Goal: Task Accomplishment & Management: Use online tool/utility

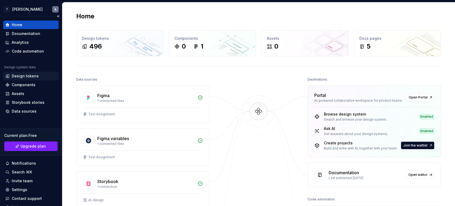
click at [26, 77] on div "Design tokens" at bounding box center [25, 75] width 27 height 5
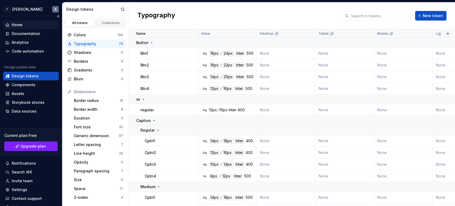
click at [28, 23] on div "Home" at bounding box center [30, 24] width 51 height 5
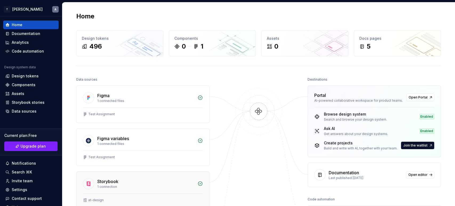
scroll to position [35, 0]
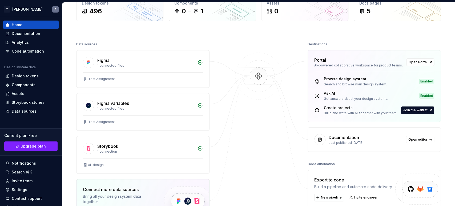
click at [233, 166] on div at bounding box center [258, 145] width 53 height 209
click at [27, 78] on div "Design tokens" at bounding box center [25, 75] width 27 height 5
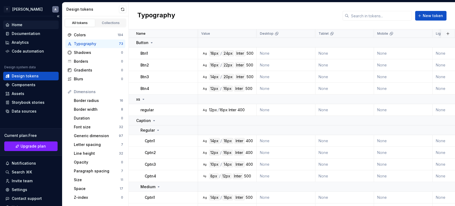
click at [24, 25] on div "Home" at bounding box center [30, 24] width 51 height 5
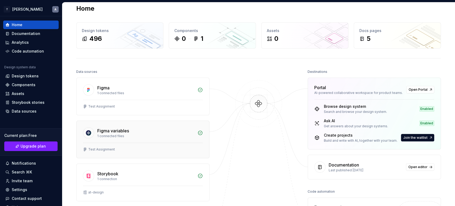
scroll to position [7, 0]
click at [30, 76] on div "Design tokens" at bounding box center [25, 75] width 27 height 5
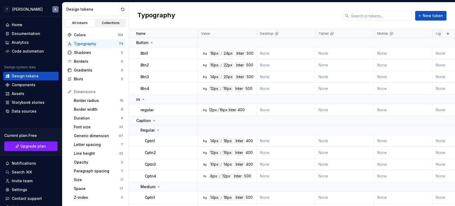
click at [103, 23] on div "Collections" at bounding box center [111, 23] width 27 height 4
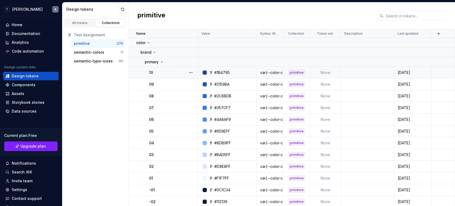
click at [264, 73] on div "var(--color-color-brand-primary-10)" at bounding box center [270, 72] width 26 height 5
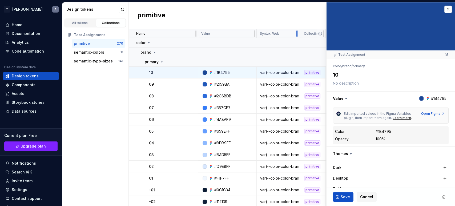
drag, startPoint x: 281, startPoint y: 34, endPoint x: 297, endPoint y: 34, distance: 16.0
click at [297, 34] on div at bounding box center [297, 33] width 1 height 6
drag, startPoint x: 298, startPoint y: 34, endPoint x: 289, endPoint y: 34, distance: 8.8
click at [289, 34] on div "Syntax: Web" at bounding box center [278, 33] width 42 height 9
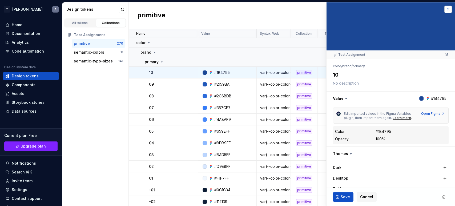
click at [445, 7] on button "button" at bounding box center [448, 9] width 7 height 7
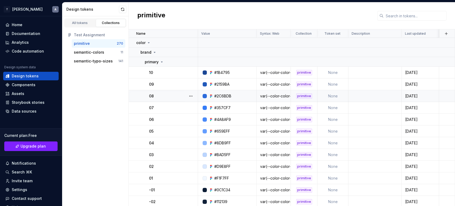
scroll to position [0, 1]
click at [81, 54] on div "semantic-colors" at bounding box center [89, 52] width 30 height 5
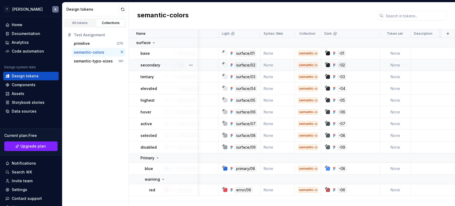
scroll to position [0, 39]
drag, startPoint x: 341, startPoint y: 34, endPoint x: 323, endPoint y: 34, distance: 18.4
click at [323, 34] on div "Dark" at bounding box center [349, 33] width 52 height 4
click at [323, 34] on p "Dark" at bounding box center [326, 33] width 7 height 4
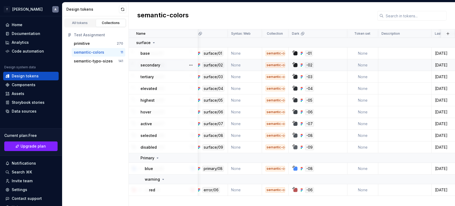
scroll to position [0, 71]
click at [98, 60] on div "semantic-typo-sizes" at bounding box center [93, 60] width 39 height 5
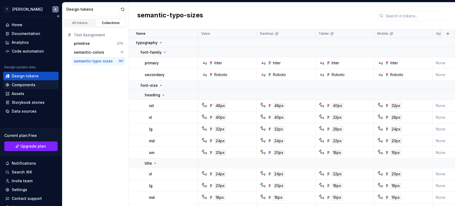
click at [30, 82] on div "Components" at bounding box center [30, 85] width 55 height 9
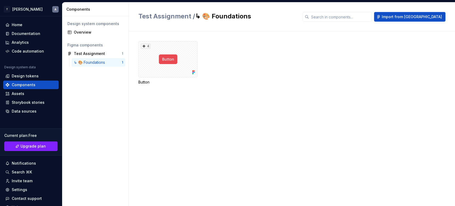
click at [87, 60] on div "↳ 🎨 Foundations" at bounding box center [90, 62] width 33 height 5
click at [173, 59] on div "4" at bounding box center [167, 59] width 59 height 36
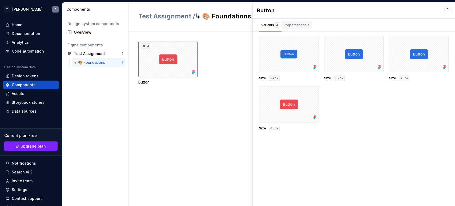
click at [291, 29] on div "Properties table" at bounding box center [297, 26] width 30 height 11
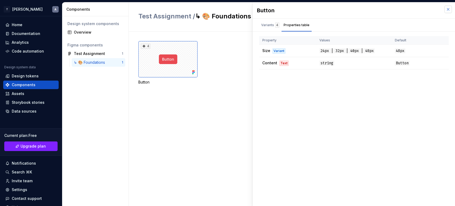
click at [451, 6] on button "button" at bounding box center [448, 9] width 7 height 7
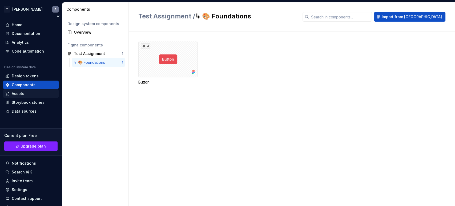
click at [16, 94] on div "Assets" at bounding box center [18, 93] width 13 height 5
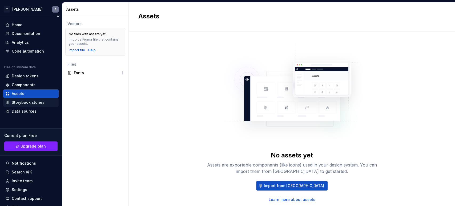
click at [12, 105] on div "Storybook stories" at bounding box center [30, 102] width 55 height 9
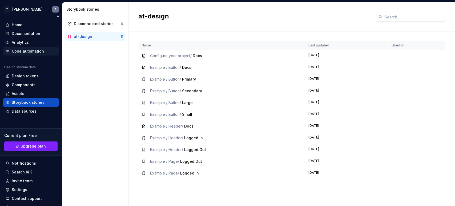
click at [28, 50] on div "Code automation" at bounding box center [28, 51] width 32 height 5
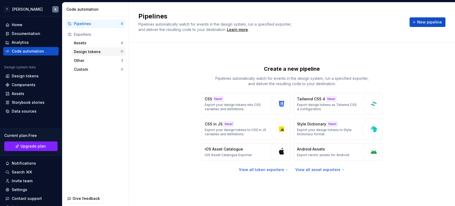
click at [79, 49] on div "Design tokens" at bounding box center [97, 51] width 47 height 5
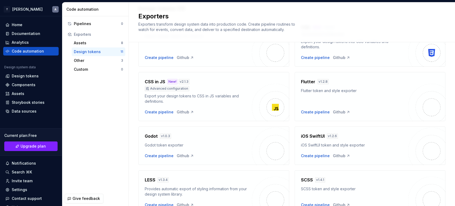
scroll to position [36, 0]
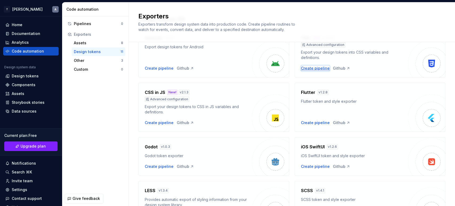
click at [311, 70] on div "Create pipeline" at bounding box center [315, 68] width 29 height 5
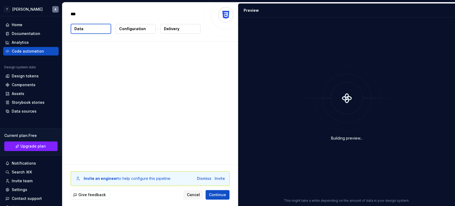
type textarea "*"
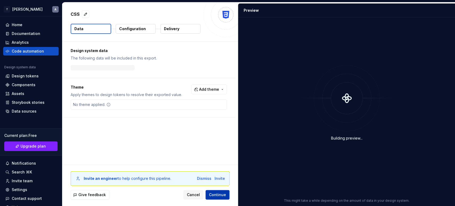
click at [216, 195] on span "Continue" at bounding box center [217, 194] width 17 height 5
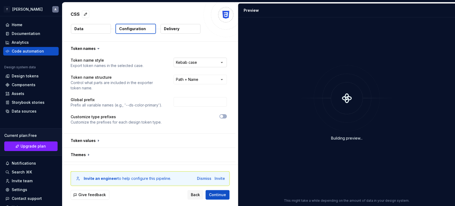
click at [186, 63] on html "**********" at bounding box center [227, 103] width 455 height 206
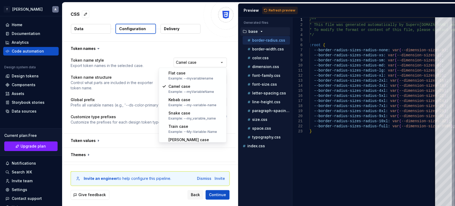
click at [196, 57] on html "**********" at bounding box center [227, 103] width 455 height 206
select select "*********"
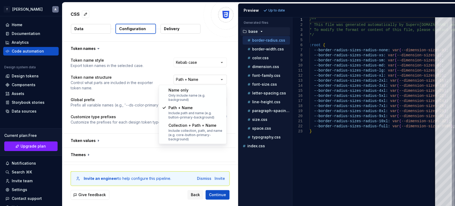
click at [181, 83] on html "**********" at bounding box center [227, 103] width 455 height 206
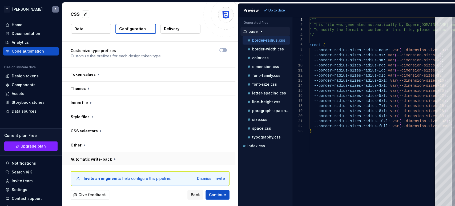
scroll to position [67, 0]
click at [214, 195] on span "Continue" at bounding box center [217, 194] width 17 height 5
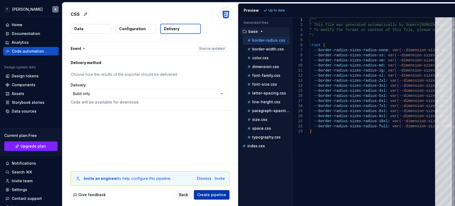
click at [214, 195] on span "Create pipeline" at bounding box center [211, 194] width 29 height 5
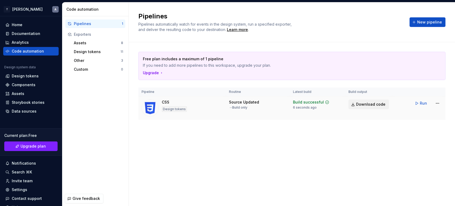
click at [370, 106] on span "Download code" at bounding box center [370, 104] width 29 height 5
click at [92, 52] on div "Design tokens" at bounding box center [97, 51] width 47 height 5
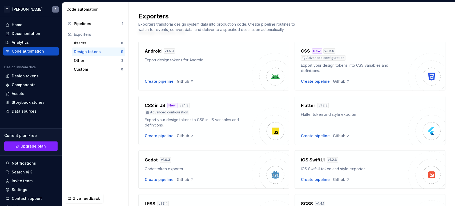
click at [202, 128] on div "CSS in JS New! v 2.1.3 Advanced configuration Export your design tokens to CSS …" at bounding box center [198, 120] width 107 height 36
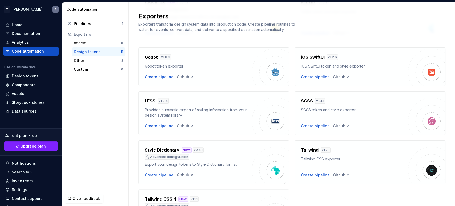
scroll to position [136, 0]
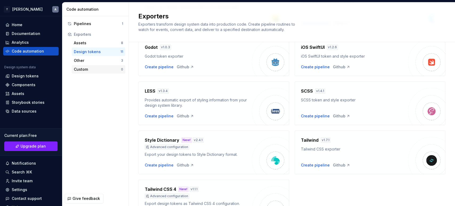
click at [83, 65] on div "Custom 0" at bounding box center [99, 69] width 54 height 9
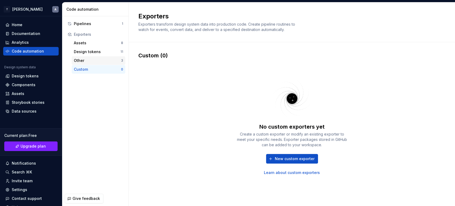
click at [94, 59] on div "Other" at bounding box center [97, 60] width 47 height 5
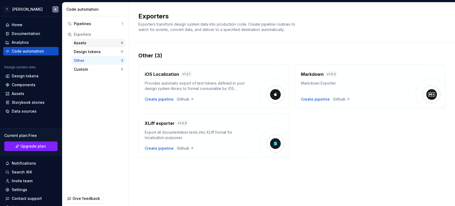
click at [86, 43] on div "Assets" at bounding box center [97, 42] width 47 height 5
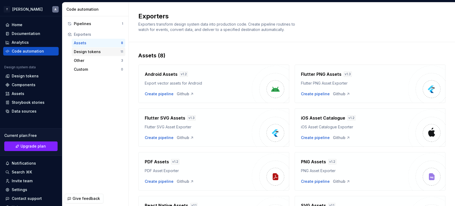
click at [89, 55] on div "Design tokens 11" at bounding box center [99, 51] width 54 height 9
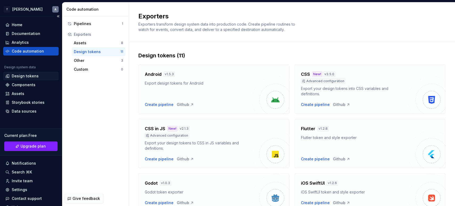
click at [21, 75] on div "Design tokens" at bounding box center [25, 75] width 27 height 5
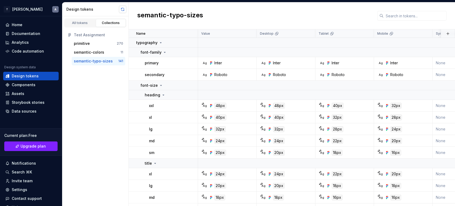
click at [125, 9] on button "button" at bounding box center [122, 9] width 7 height 7
click at [23, 86] on div "Components" at bounding box center [24, 84] width 24 height 5
